Goal: Find specific page/section: Find specific page/section

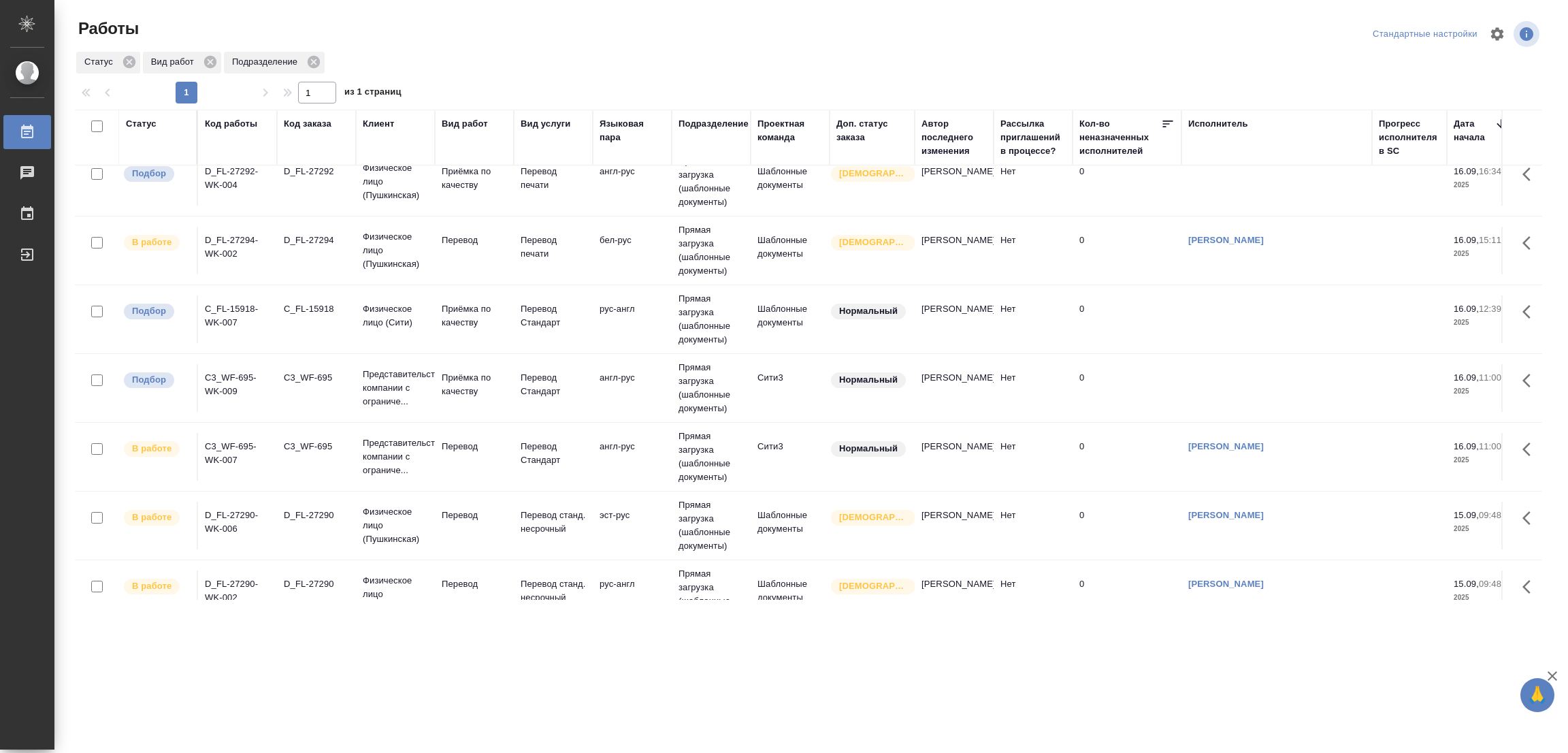
scroll to position [202, 0]
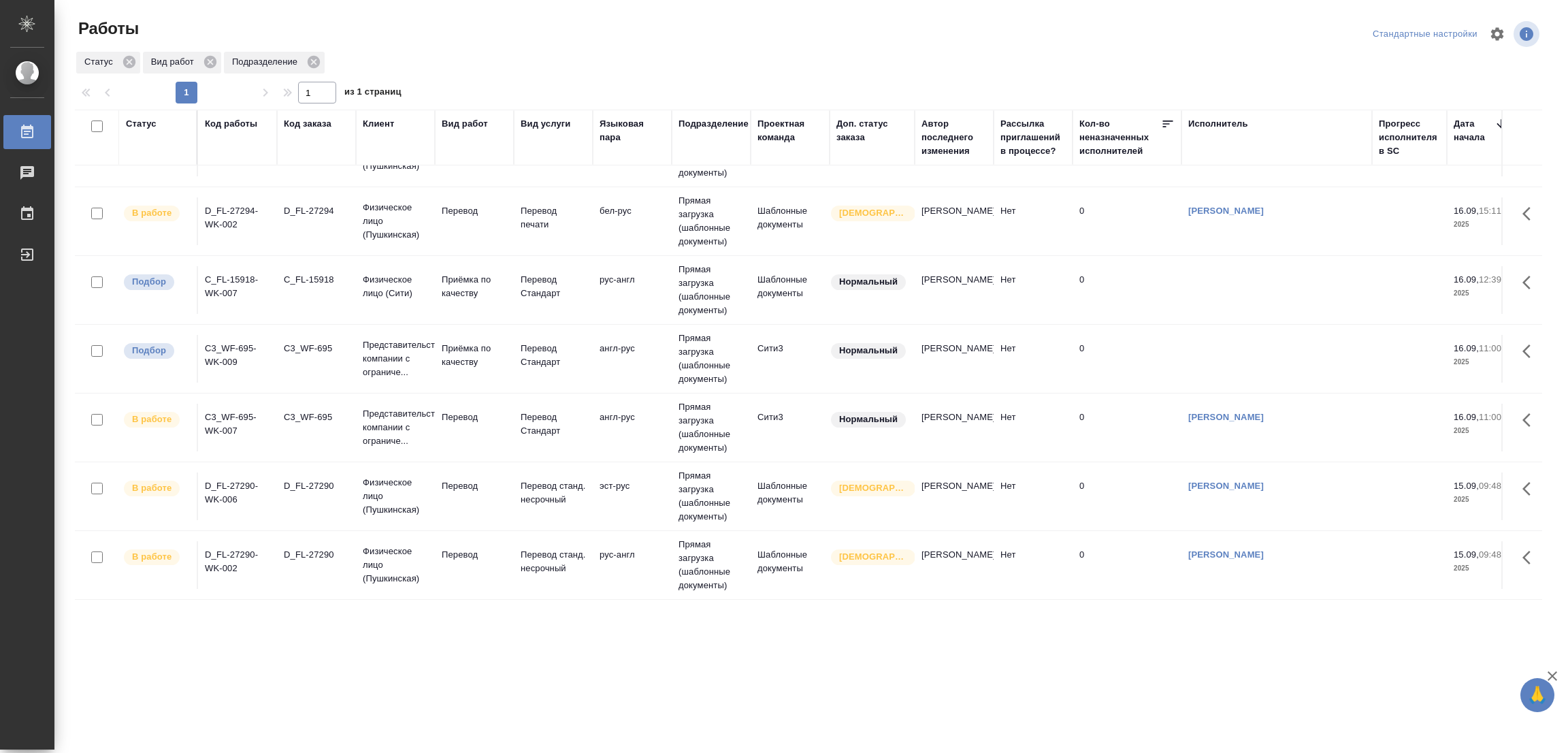
click at [248, 703] on div ".cls-1 fill:#fff; AWATERA [PERSON_NAME] Работы 0 Чаты График Выйти Работы Станд…" at bounding box center [784, 376] width 1568 height 753
click at [279, 658] on div ".cls-1 fill:#fff; AWATERA [PERSON_NAME] Работы 0 Чаты График Выйти Работы Станд…" at bounding box center [784, 376] width 1568 height 753
click at [1175, 275] on td "0" at bounding box center [1127, 290] width 109 height 48
